Goal: Task Accomplishment & Management: Complete application form

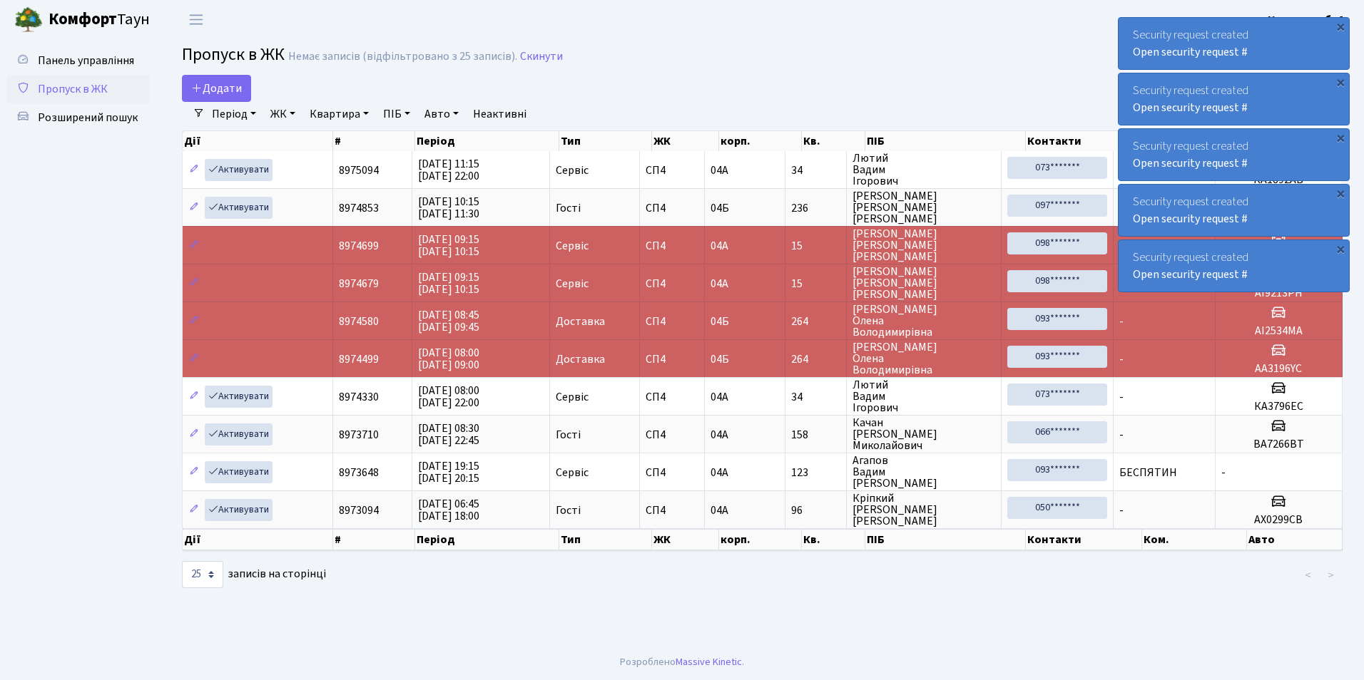
select select "25"
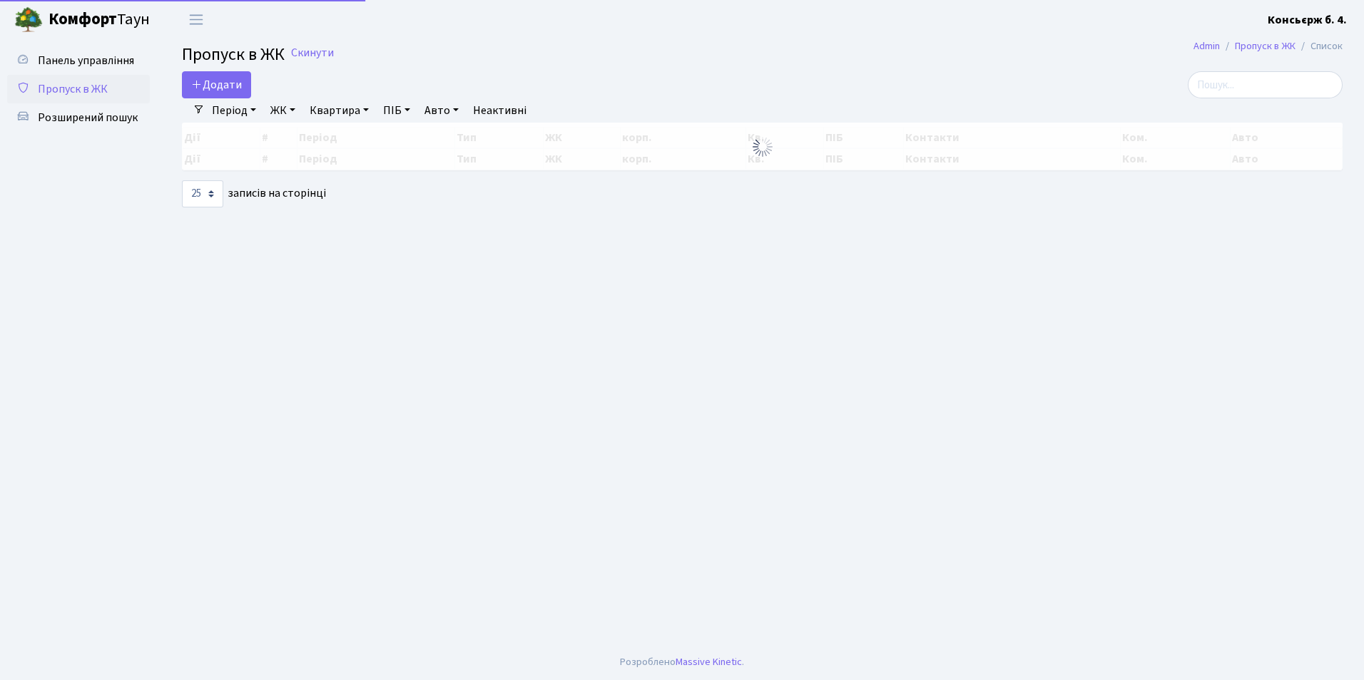
select select "25"
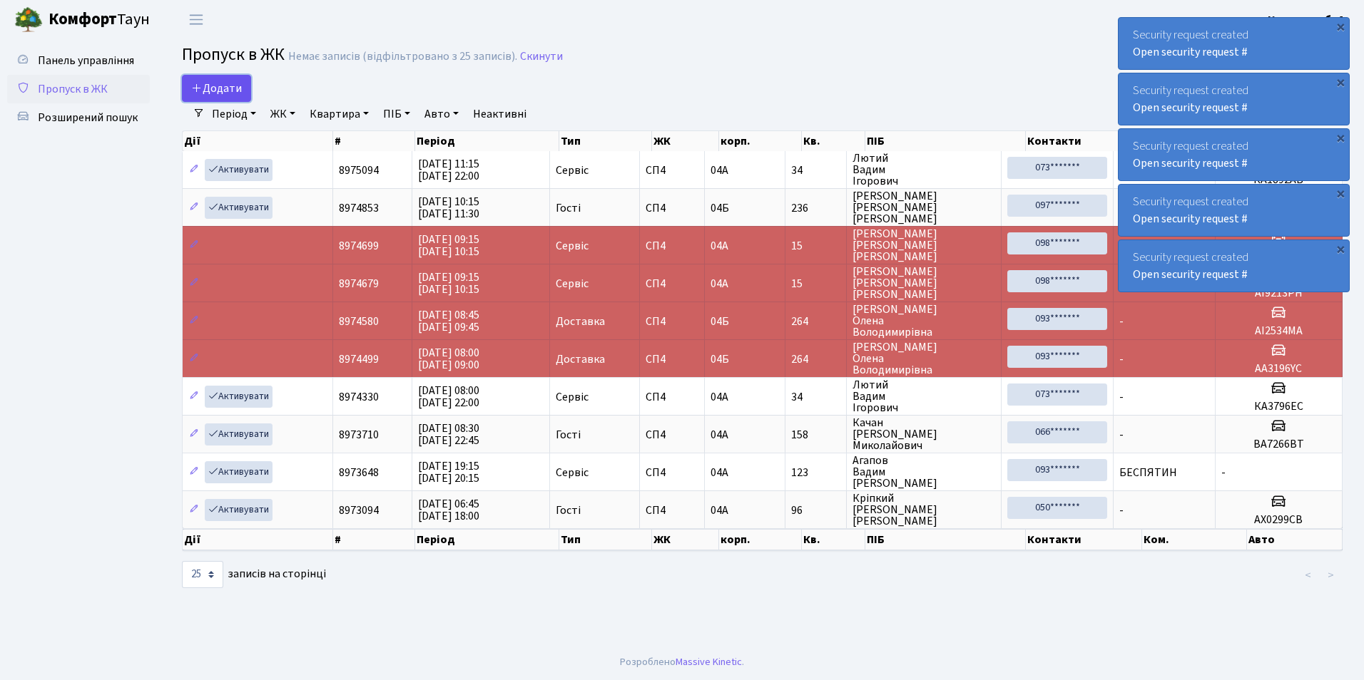
click at [226, 90] on span "Додати" at bounding box center [216, 89] width 51 height 16
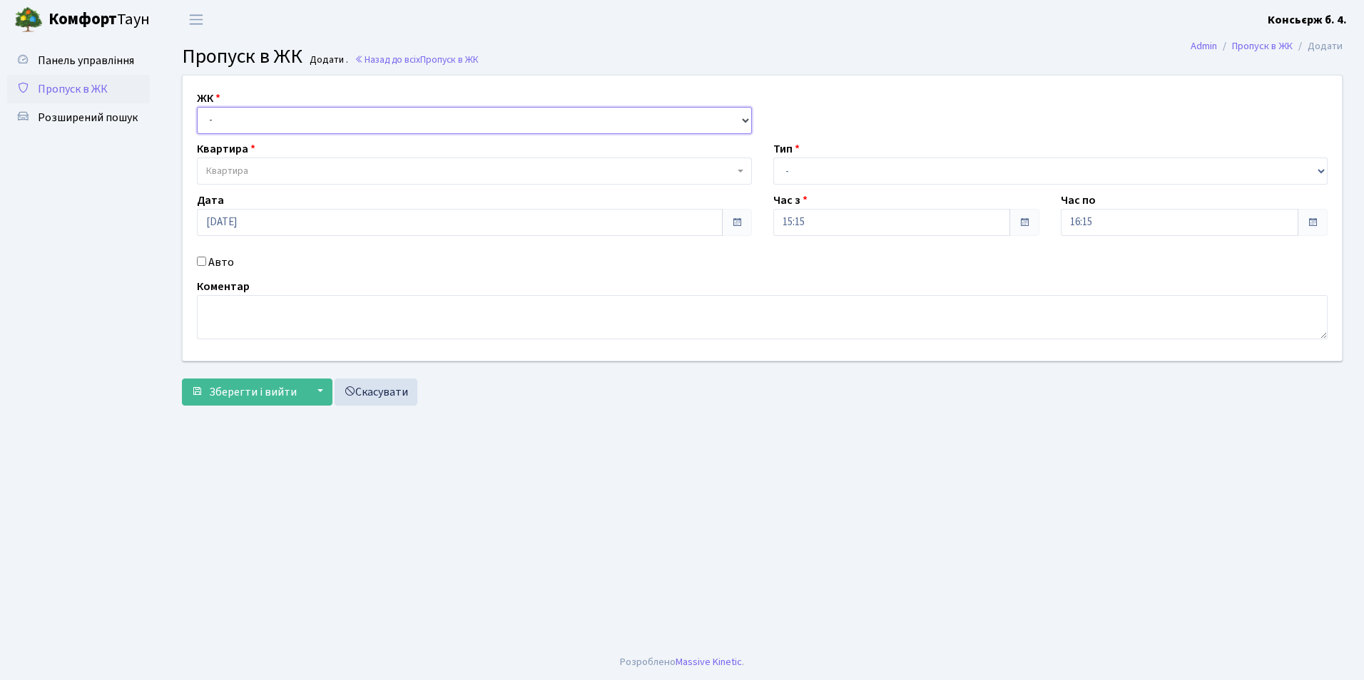
click at [306, 132] on select "- [STREET_ADDRESS]" at bounding box center [474, 120] width 555 height 27
select select "325"
click at [197, 107] on select "- [STREET_ADDRESS]" at bounding box center [474, 120] width 555 height 27
select select
click at [312, 170] on span "Квартира" at bounding box center [470, 171] width 528 height 14
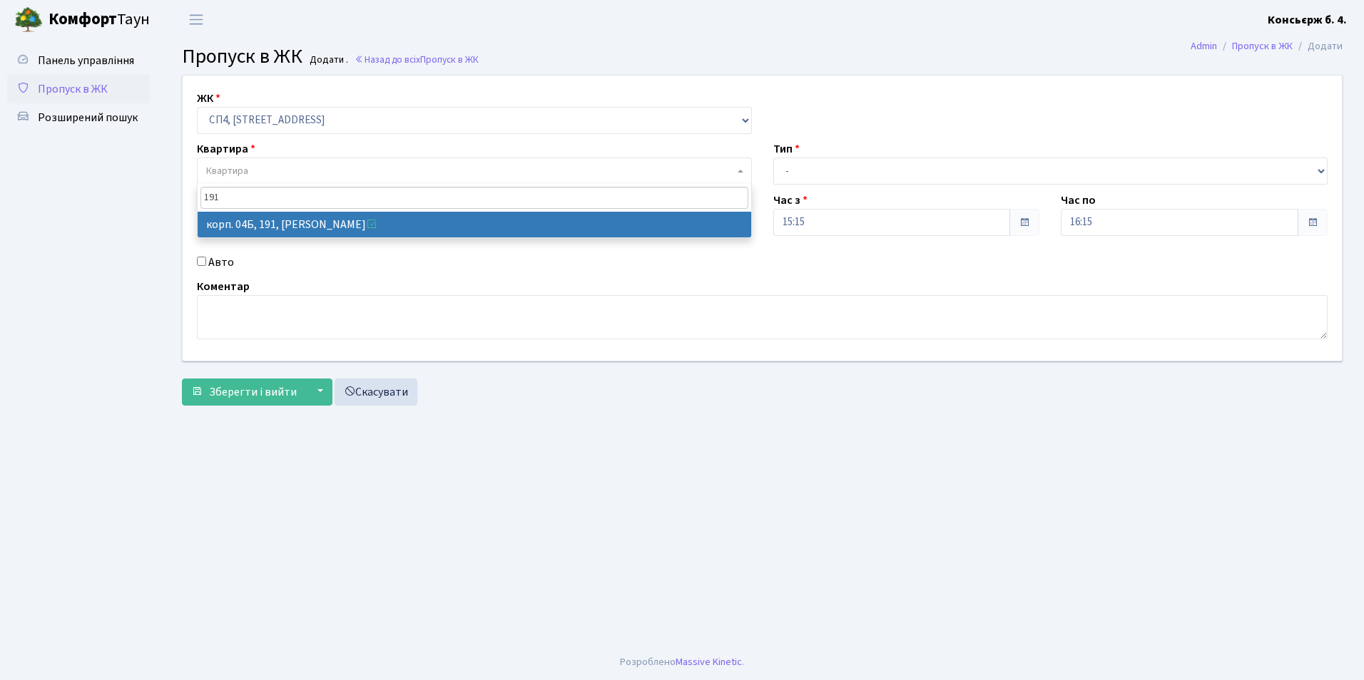
type input "191"
select select "21219"
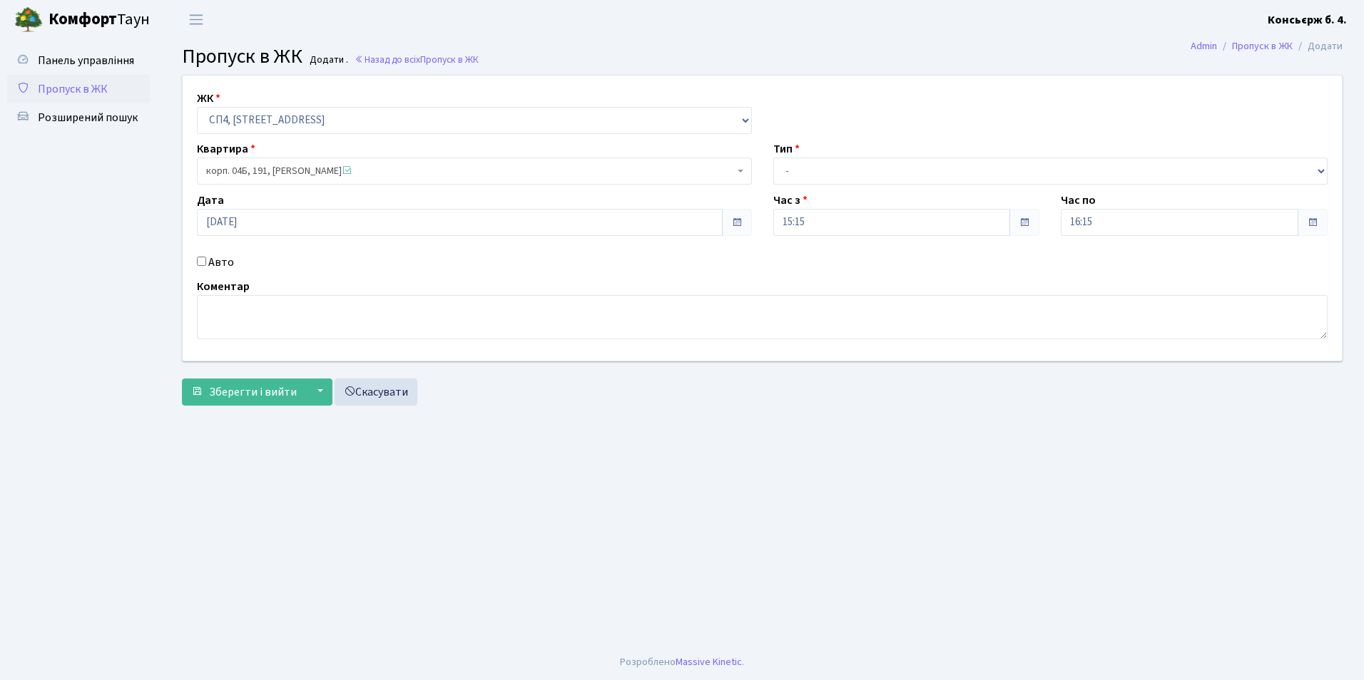
click at [198, 261] on input "Авто" at bounding box center [201, 261] width 9 height 9
checkbox input "true"
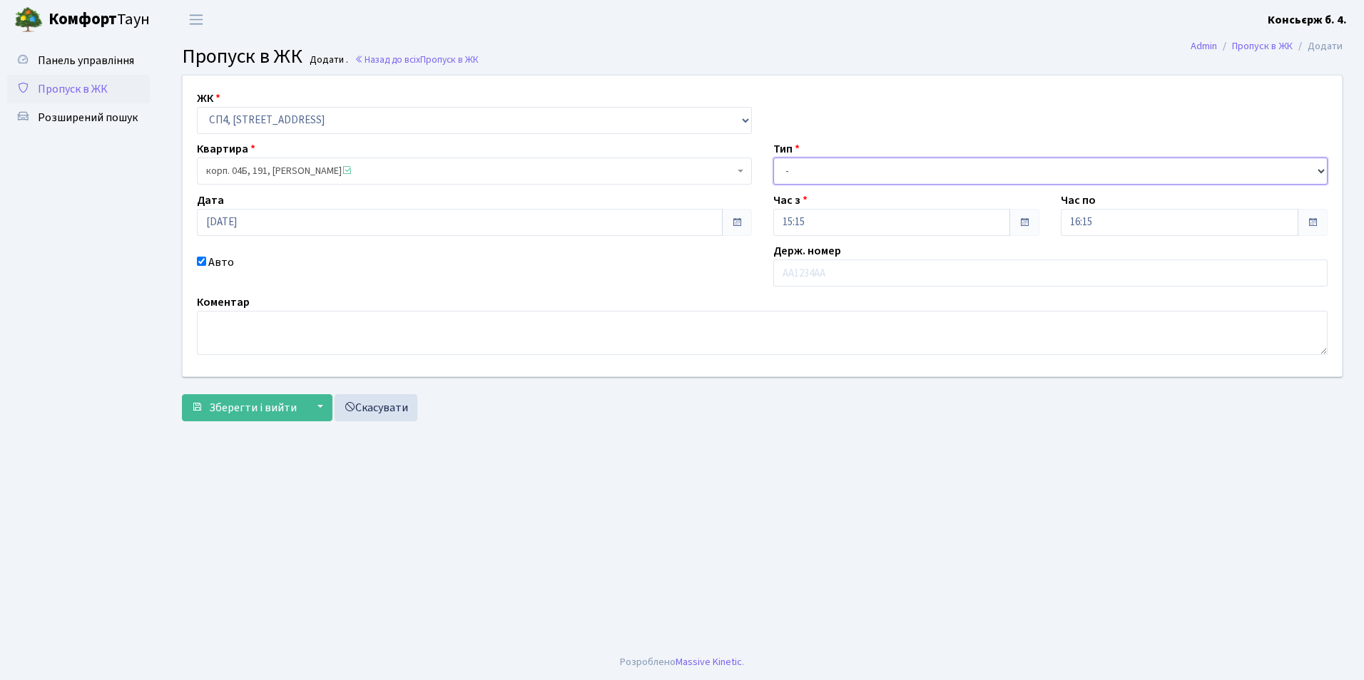
click at [905, 163] on select "- Доставка Таксі Гості Сервіс" at bounding box center [1050, 171] width 555 height 27
select select "1"
click at [773, 158] on select "- Доставка Таксі Гості Сервіс" at bounding box center [1050, 171] width 555 height 27
click at [890, 290] on div "ЖК - СП4, Столичне шосе, 5 Квартира корп. 04Б, 191, Мартова Ганна Семенівна <sp…" at bounding box center [762, 226] width 1180 height 301
click at [891, 275] on input "text" at bounding box center [1050, 273] width 555 height 27
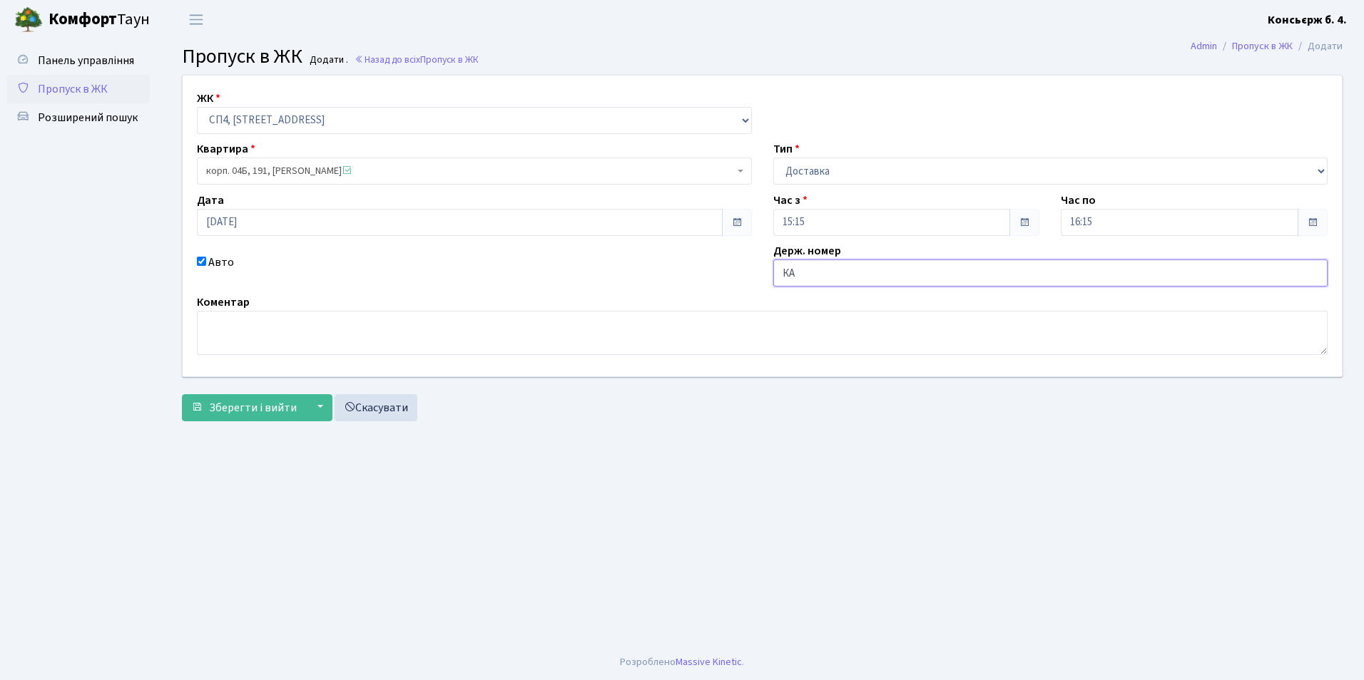
type input "К"
type input "АІ0708РК"
click at [240, 406] on span "Зберегти і вийти" at bounding box center [253, 408] width 88 height 16
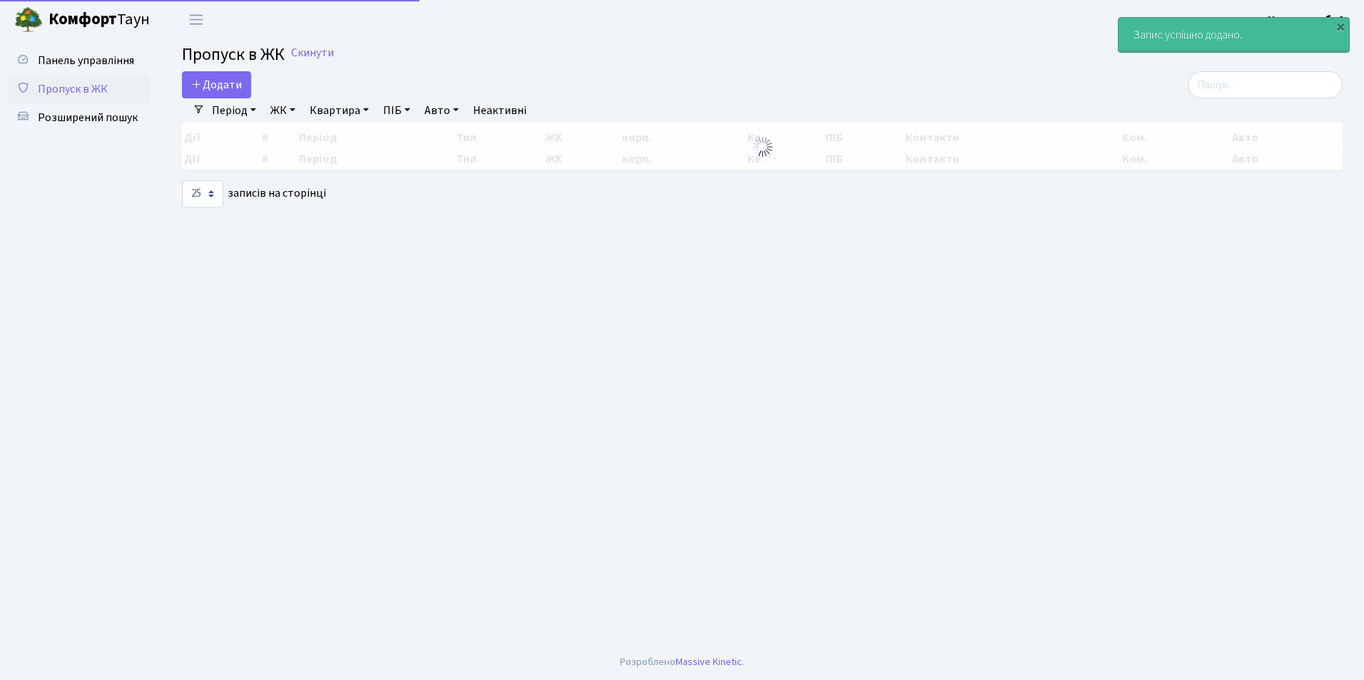
select select "25"
